Goal: Task Accomplishment & Management: Use online tool/utility

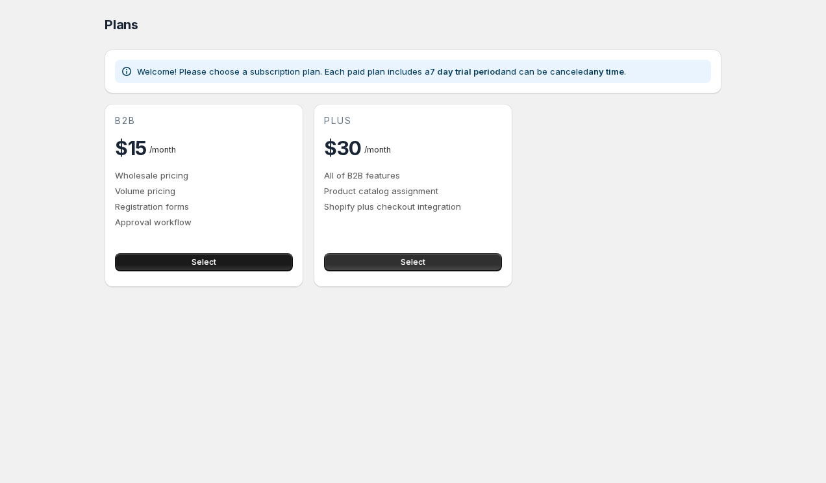
click at [170, 268] on button "Select" at bounding box center [204, 262] width 178 height 18
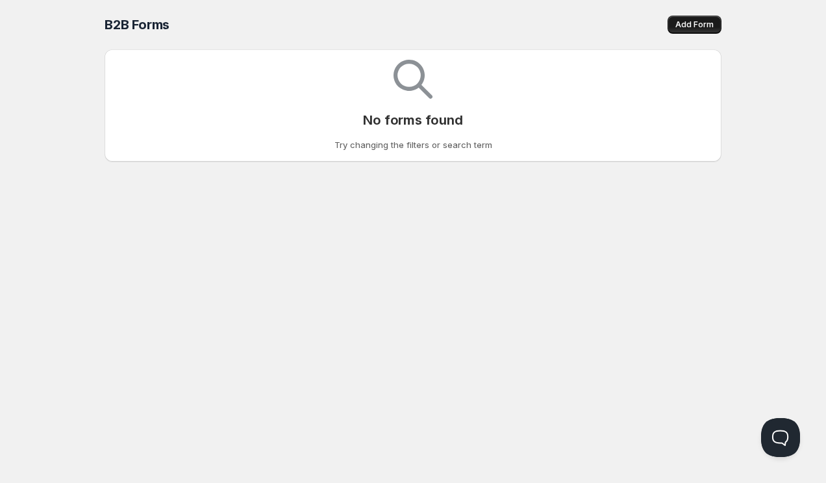
click at [691, 23] on span "Add Form" at bounding box center [695, 24] width 38 height 10
click at [693, 17] on button "Add Form" at bounding box center [695, 25] width 54 height 18
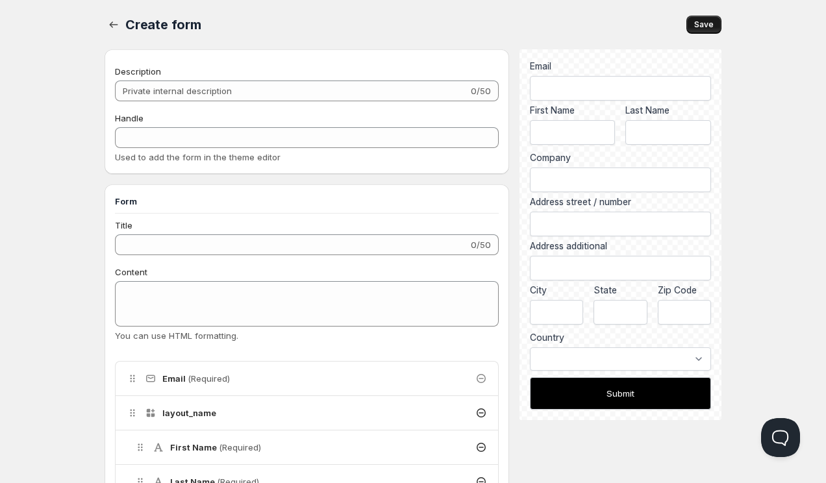
click at [711, 21] on span "Save" at bounding box center [704, 24] width 19 height 10
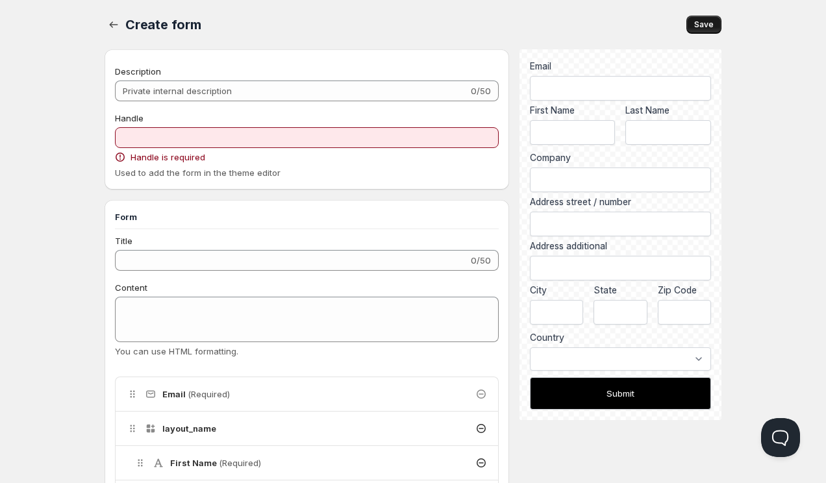
click at [324, 121] on div "Handle" at bounding box center [307, 118] width 384 height 13
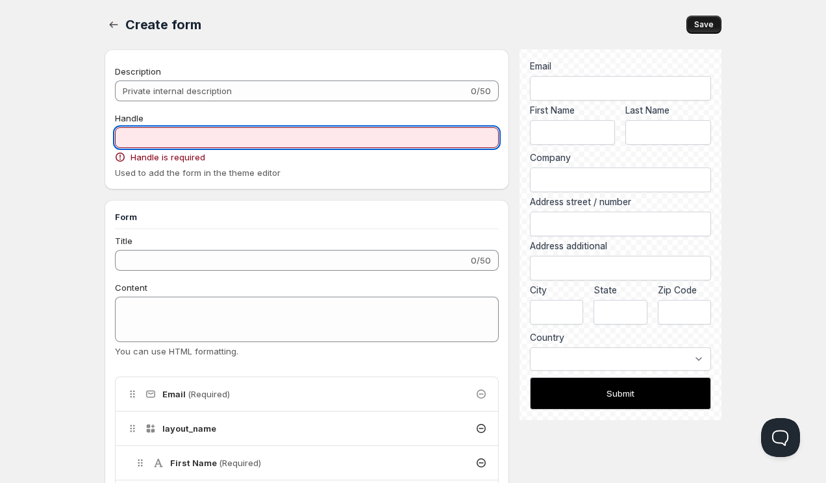
click at [324, 133] on input "Handle" at bounding box center [307, 137] width 384 height 21
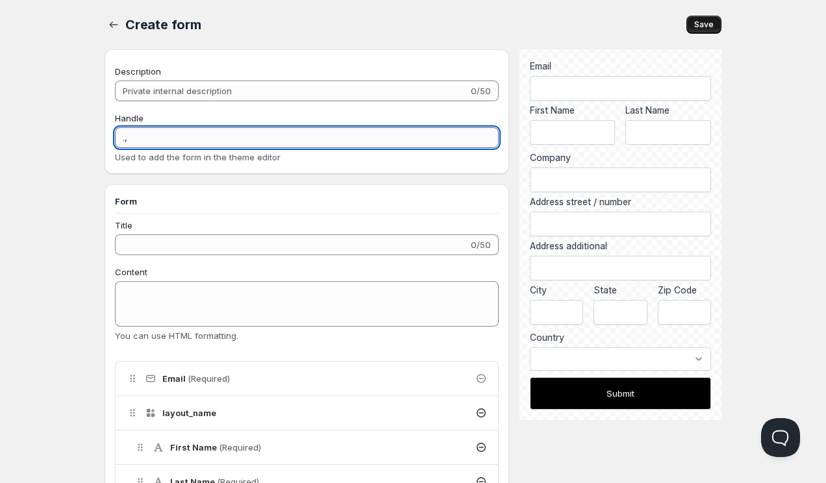
type input "."
type input "home"
click at [712, 25] on span "Save" at bounding box center [704, 24] width 19 height 10
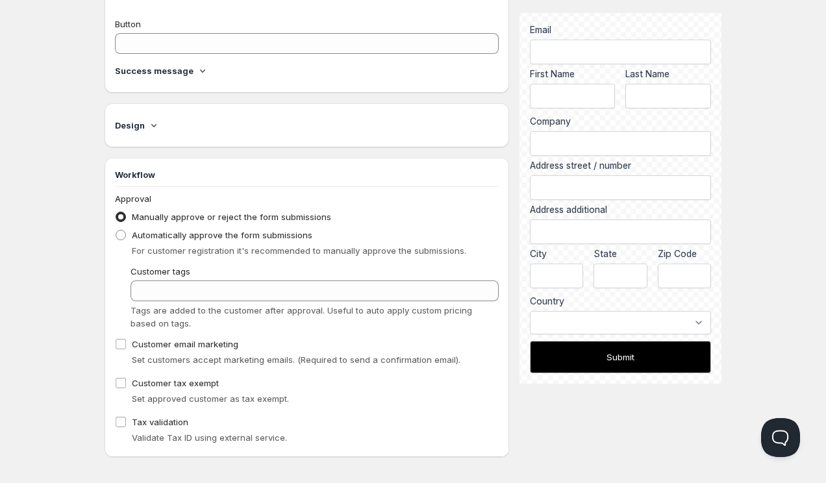
scroll to position [818, 0]
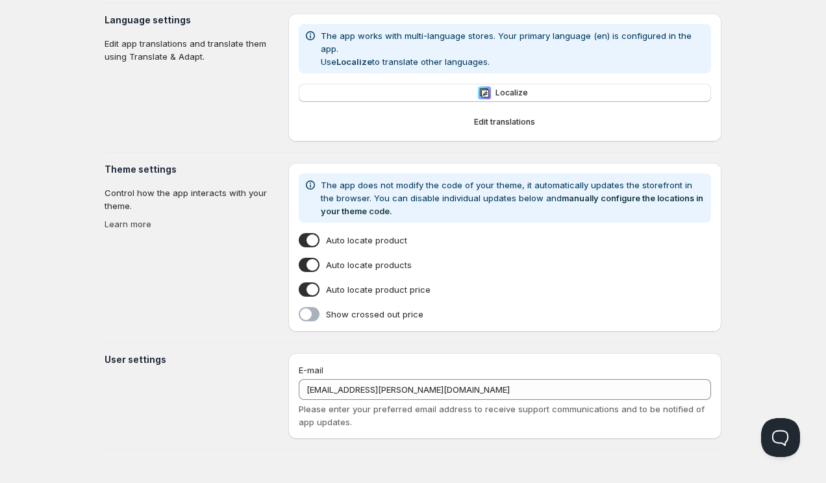
scroll to position [183, 0]
type input "Savor"
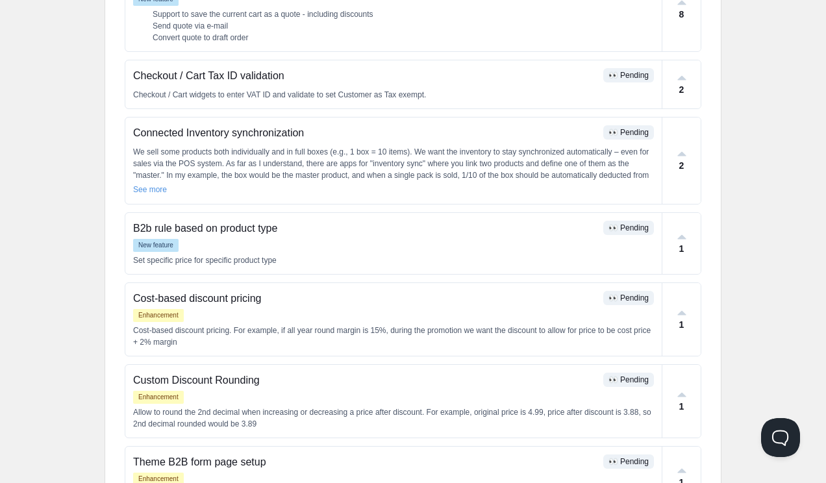
scroll to position [211, 0]
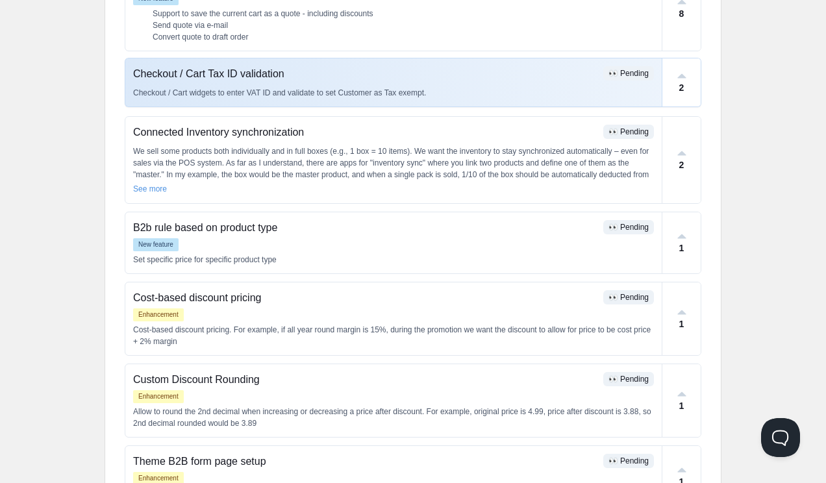
click at [405, 101] on div "Checkout / Cart Tax ID validation 👀 Pending Checkout / Cart widgets to enter VA…" at bounding box center [393, 82] width 537 height 48
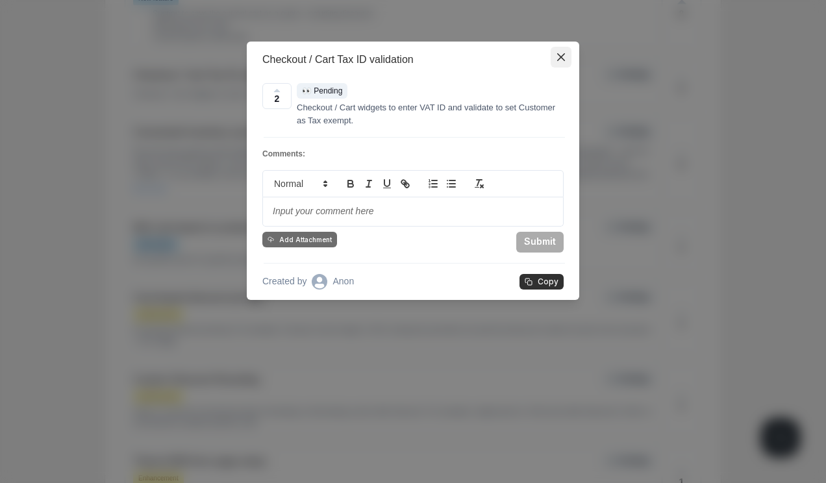
click at [559, 60] on icon "Close" at bounding box center [561, 57] width 8 height 8
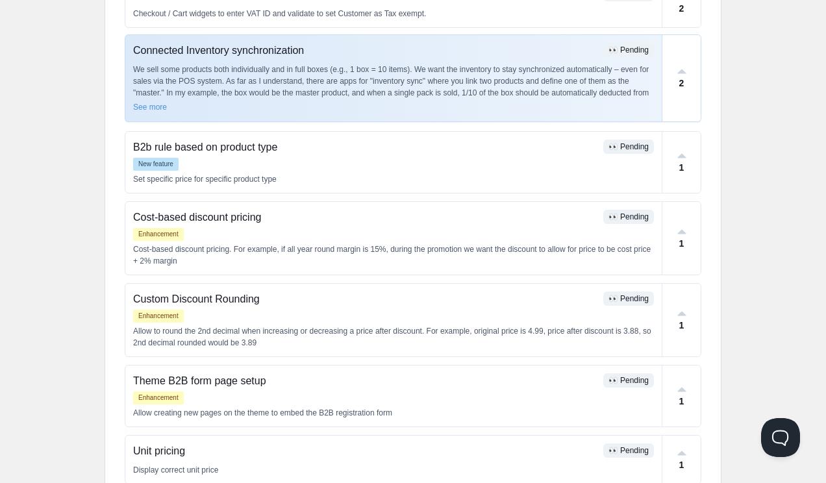
scroll to position [372, 0]
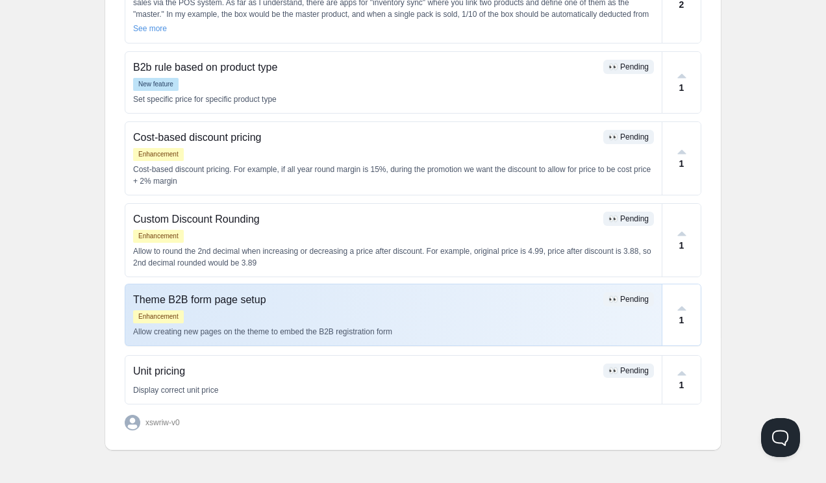
click at [481, 311] on div "Enhancement" at bounding box center [393, 317] width 521 height 13
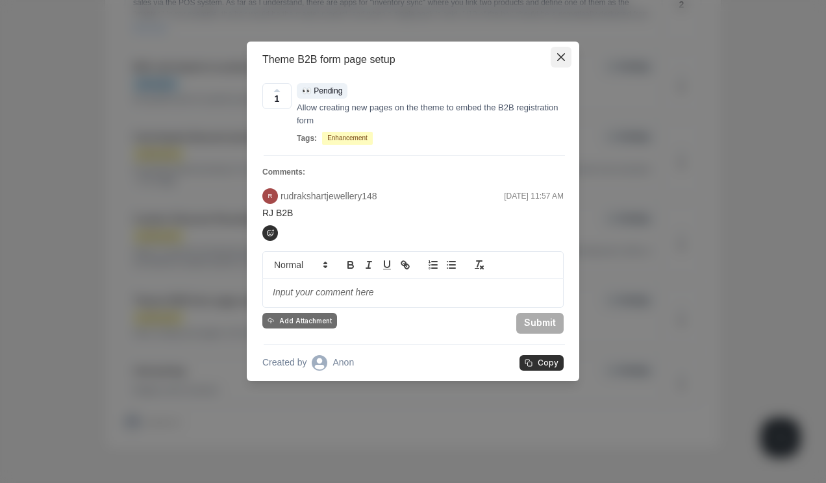
click at [559, 58] on icon "Close" at bounding box center [561, 57] width 8 height 8
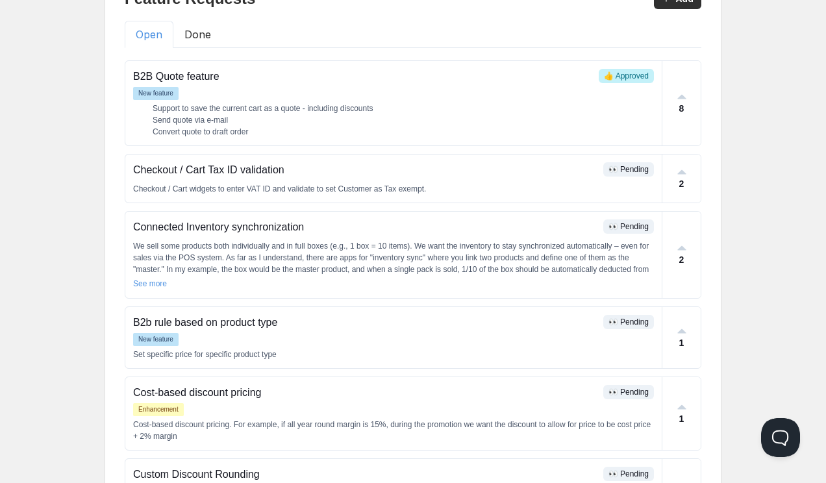
scroll to position [0, 0]
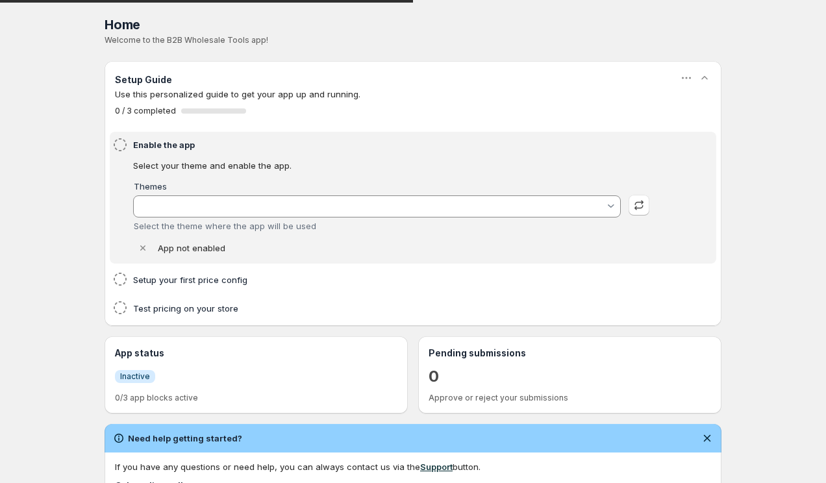
type input "Savor"
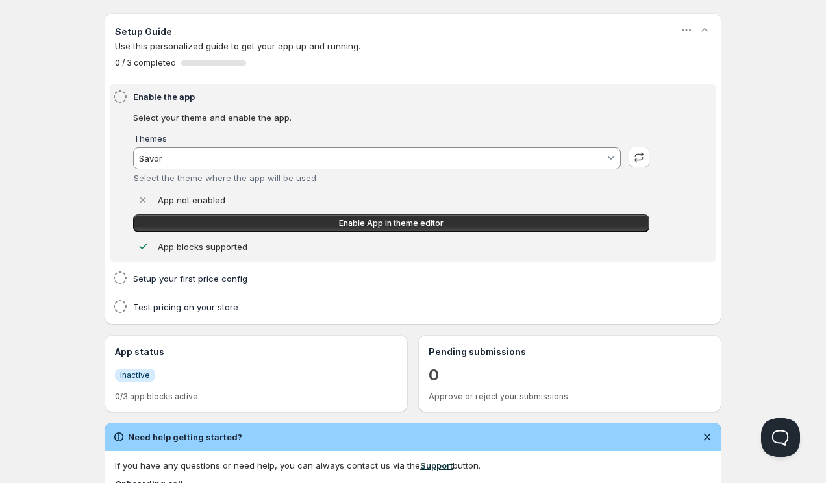
click at [249, 157] on input "Savor" at bounding box center [371, 158] width 468 height 21
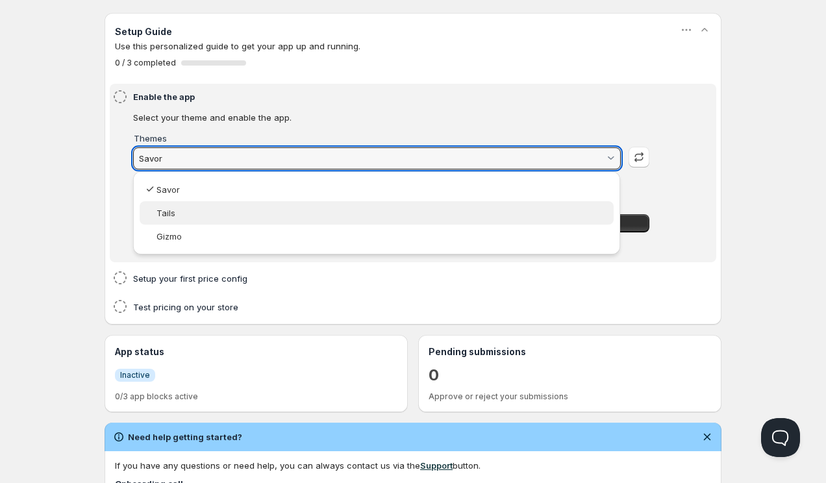
click at [241, 218] on div "Tails" at bounding box center [384, 213] width 454 height 10
type vaadin-combo-box "181376483661"
type input "Tails"
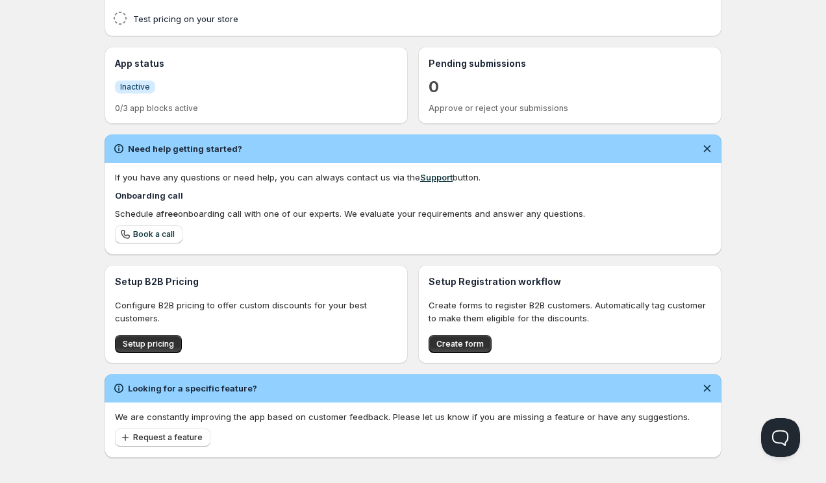
scroll to position [324, 0]
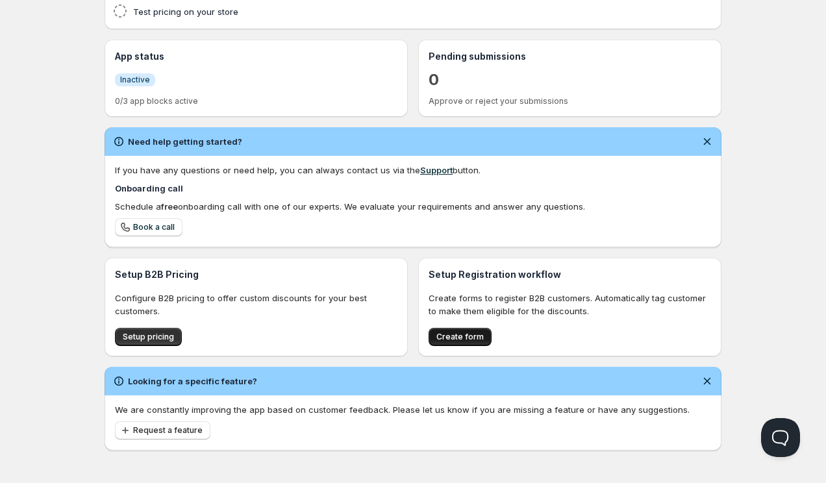
click at [474, 333] on span "Create form" at bounding box center [460, 337] width 47 height 10
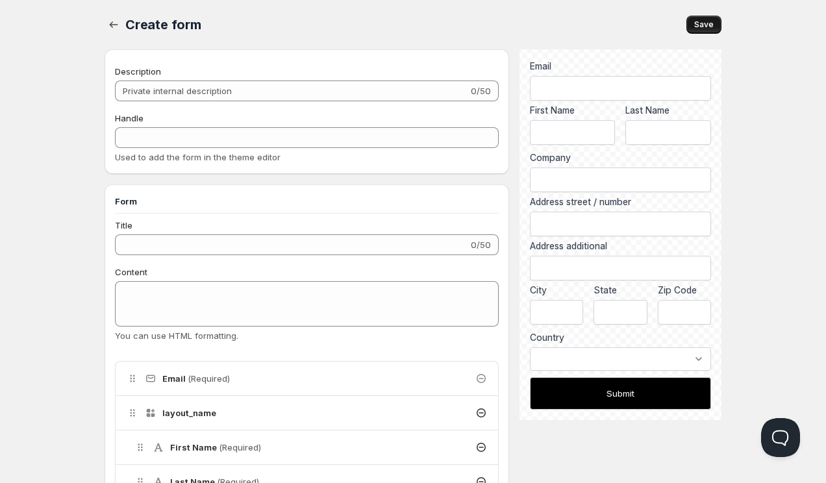
click at [708, 24] on span "Save" at bounding box center [704, 24] width 19 height 10
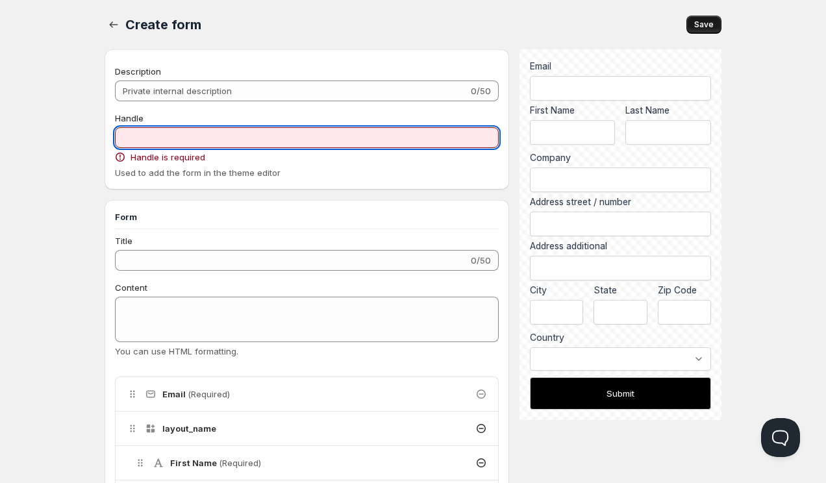
click at [349, 142] on input "Handle" at bounding box center [307, 137] width 384 height 21
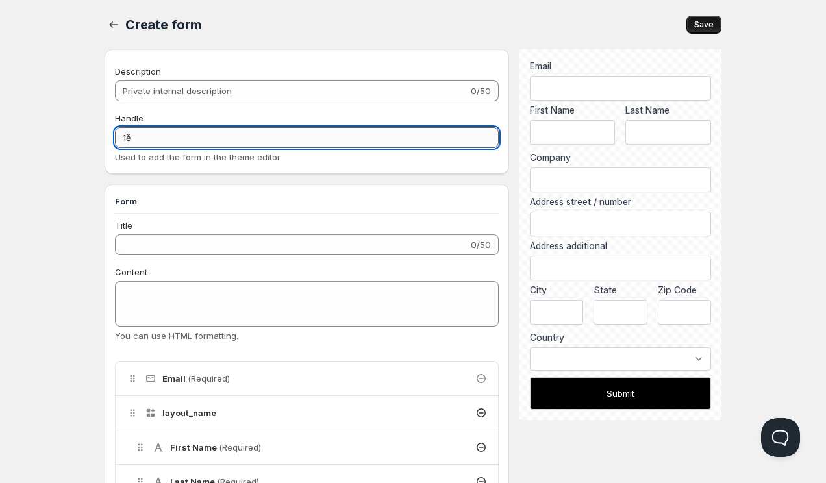
type input "1"
type input "2"
click at [710, 26] on span "Save" at bounding box center [704, 24] width 19 height 10
